Goal: Information Seeking & Learning: Learn about a topic

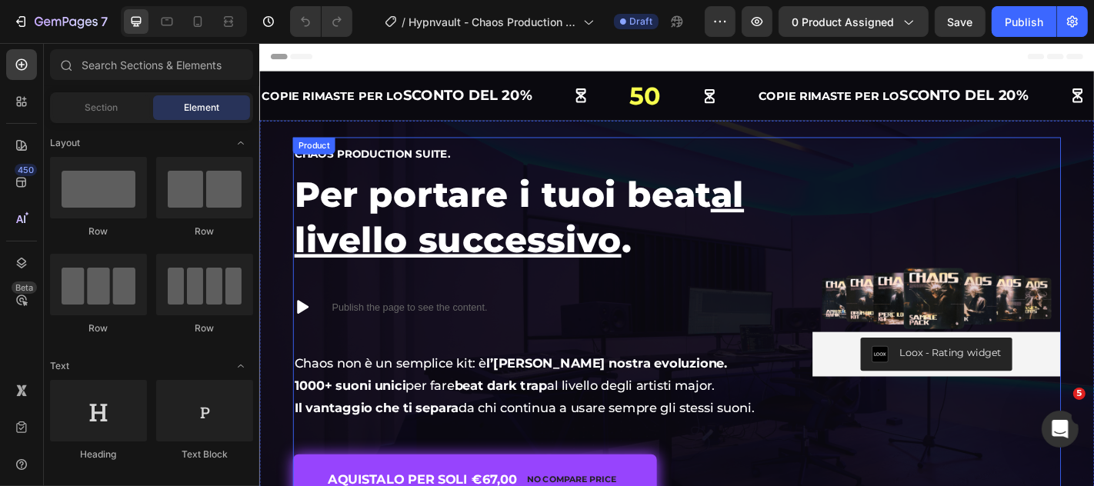
drag, startPoint x: 896, startPoint y: 195, endPoint x: 898, endPoint y: 212, distance: 17.1
click at [896, 195] on div "Image Loox - Rating widget Loox" at bounding box center [1007, 350] width 275 height 406
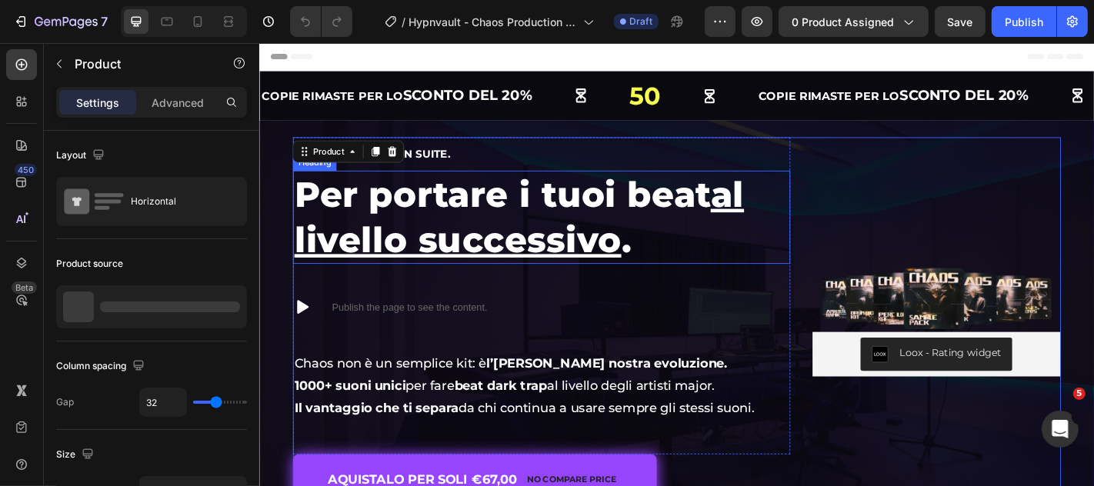
scroll to position [85, 0]
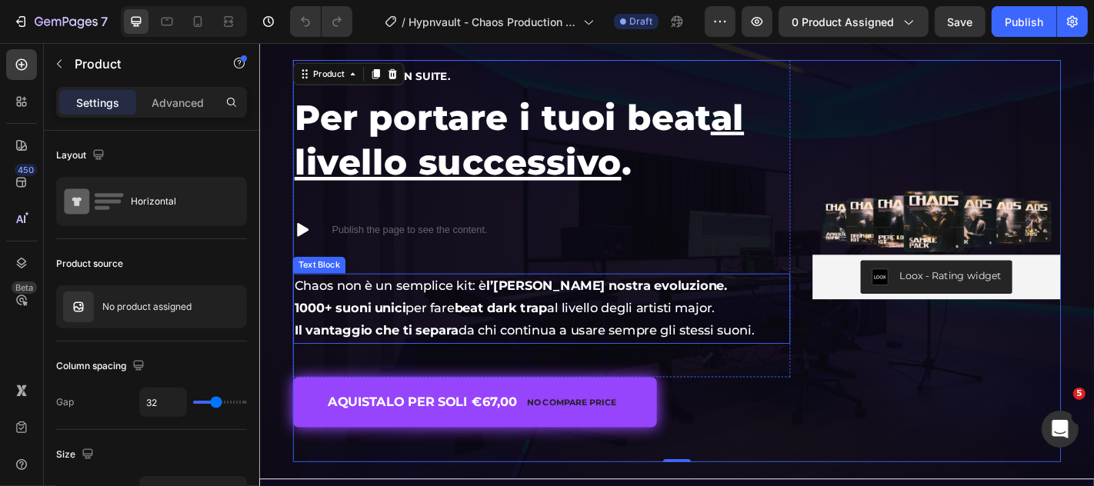
click at [623, 307] on strong "l’[PERSON_NAME] nostra evoluzione." at bounding box center [642, 311] width 267 height 17
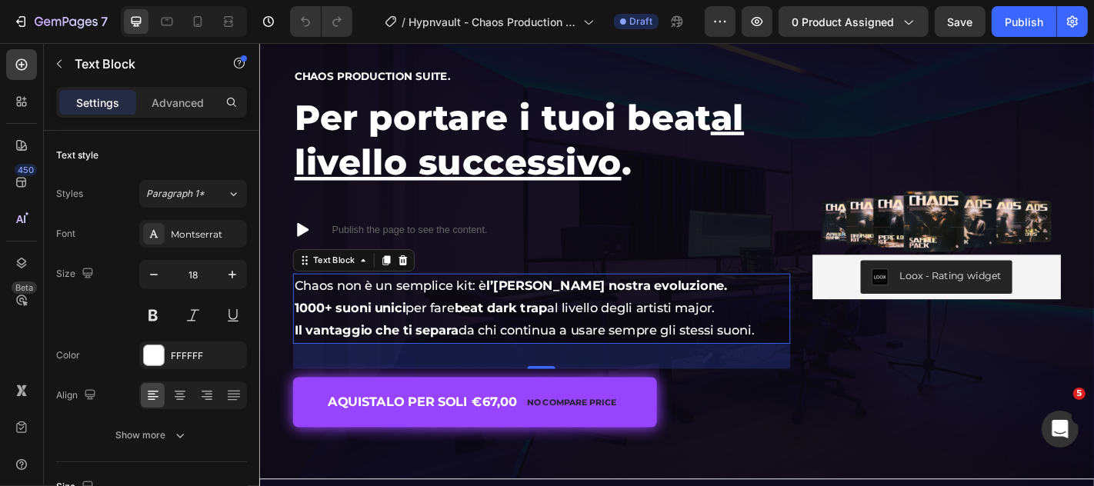
click at [623, 307] on strong "l’[PERSON_NAME] nostra evoluzione." at bounding box center [642, 311] width 267 height 17
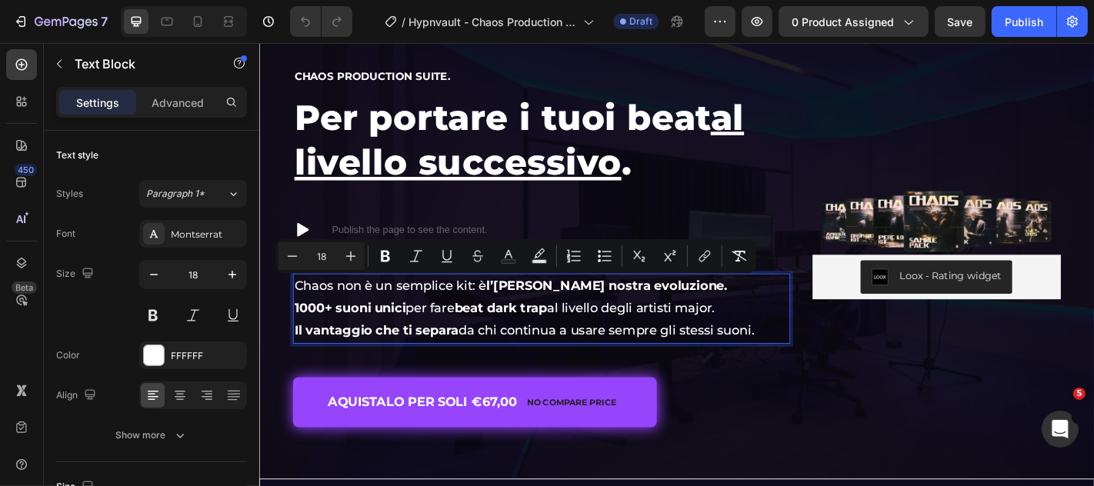
click at [606, 341] on p "1000+ suoni unici per fare beat dark trap al livello degli artisti major." at bounding box center [570, 336] width 547 height 25
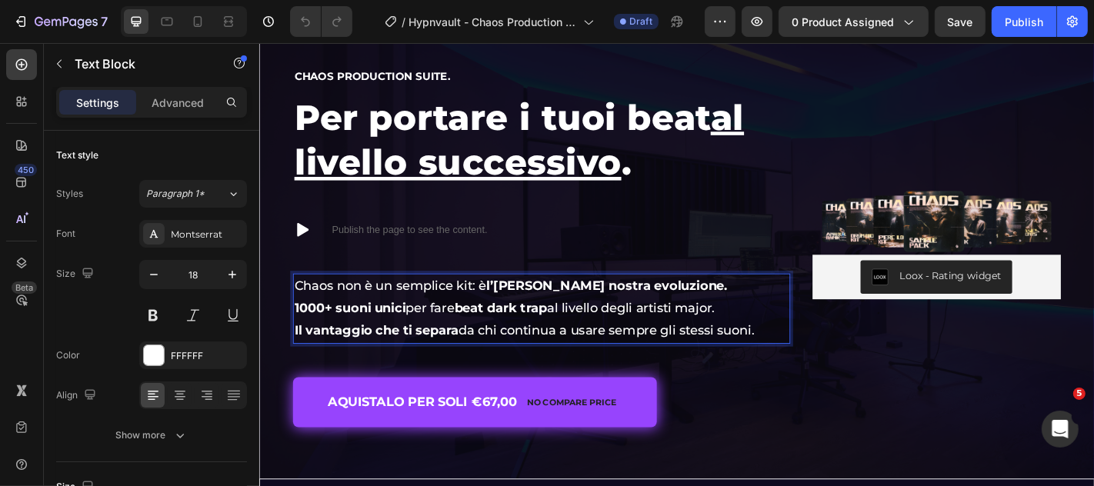
click at [611, 339] on p "1000+ suoni unici per fare beat dark trap al livello degli artisti major." at bounding box center [570, 336] width 547 height 25
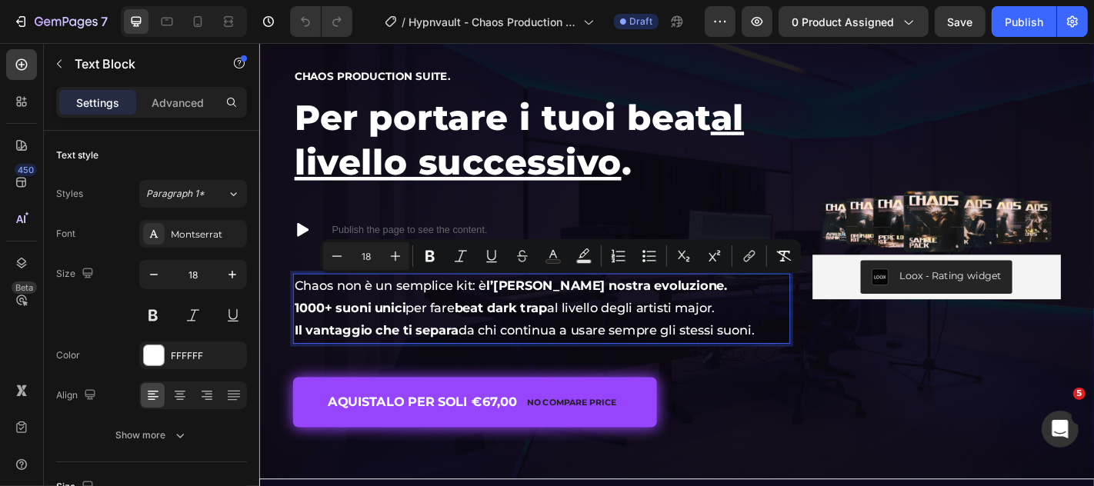
copy div "Chaos non è un semplice kit: è l’[PERSON_NAME] nostra evoluzione. 1000+ suoni u…"
click at [593, 345] on p "1000+ suoni unici per fare beat dark trap al livello degli artisti major." at bounding box center [570, 336] width 547 height 25
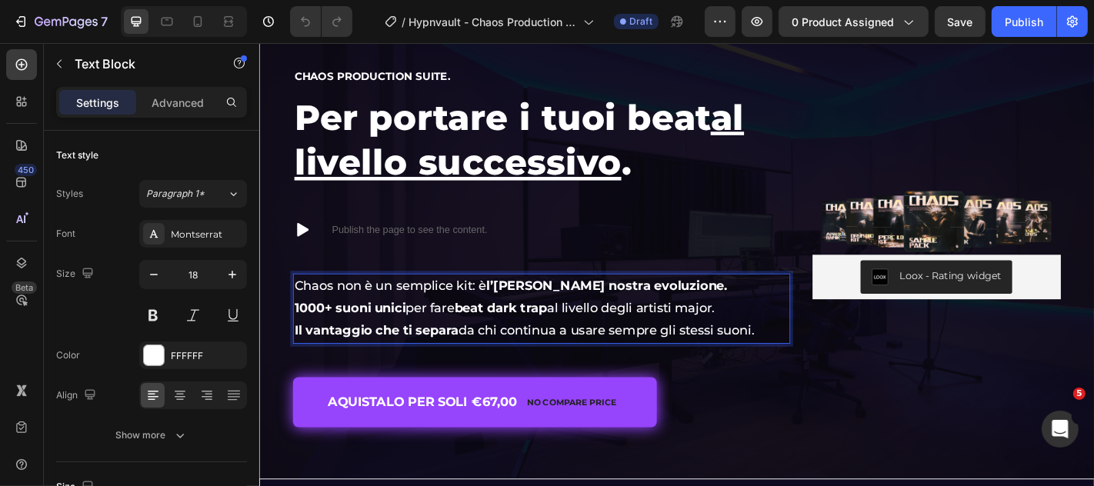
click at [666, 355] on p "Il vantaggio che ti separa da chi continua a usare sempre gli stessi suoni." at bounding box center [570, 361] width 547 height 25
